Goal: Complete application form

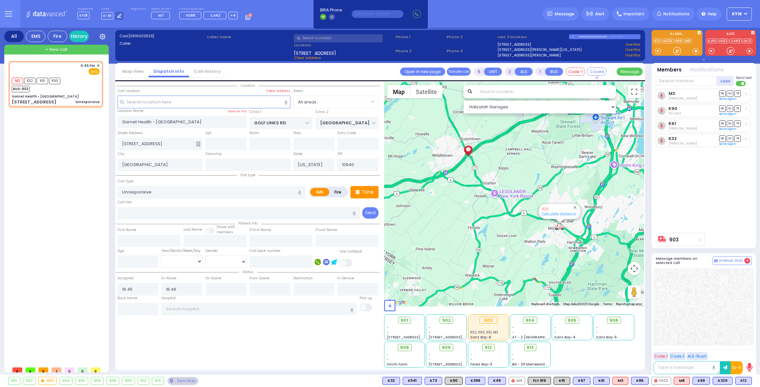
select select
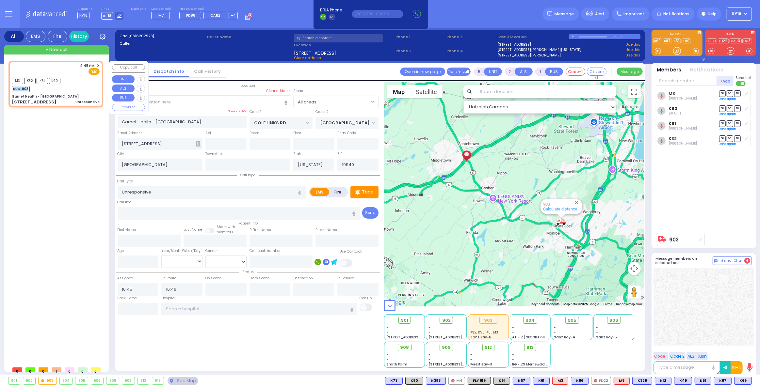
click at [65, 84] on div "M3 K32 K61 K90 BUS-903" at bounding box center [56, 84] width 88 height 16
select select
radio input "true"
select select
select select "Hatzalah Garages"
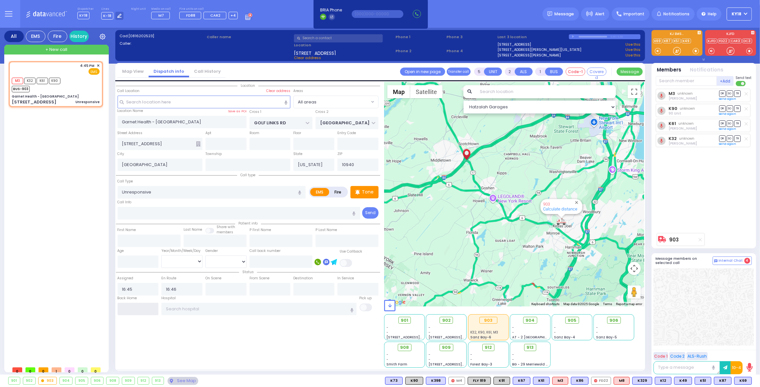
click at [144, 310] on input "text" at bounding box center [138, 309] width 41 height 12
type input "19:24"
select select
radio input "true"
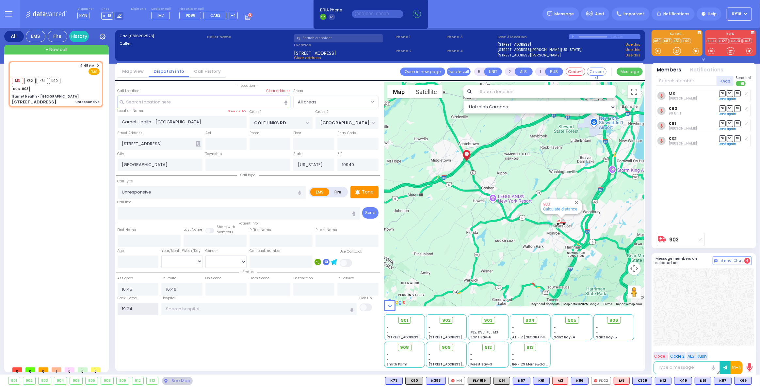
select select
